Goal: Browse casually

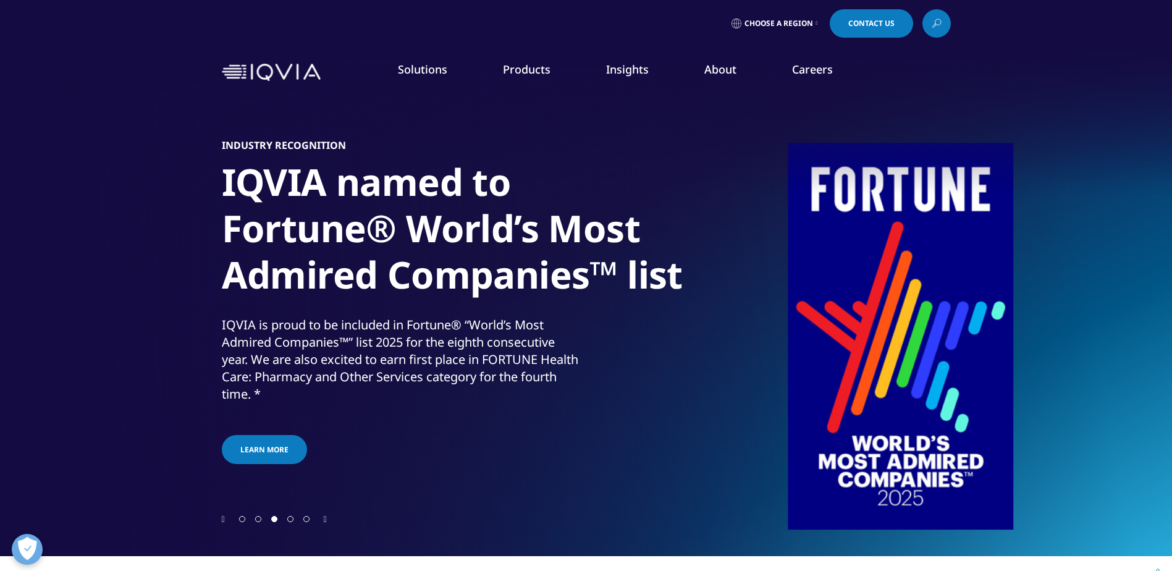
click at [218, 520] on div at bounding box center [586, 278] width 1172 height 556
click at [221, 519] on div at bounding box center [586, 278] width 1172 height 556
click at [222, 525] on div "IQVIA AI Meet the IQVIA AI Assistant Introducing our new generative AI interfac…" at bounding box center [586, 325] width 729 height 464
click at [225, 517] on icon "Previous slide" at bounding box center [223, 519] width 3 height 9
